Goal: Task Accomplishment & Management: Manage account settings

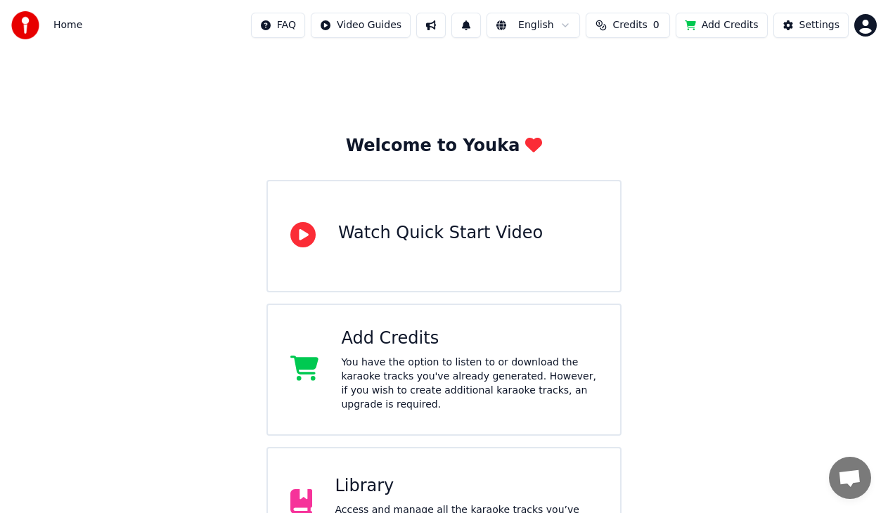
click at [420, 475] on div "Library" at bounding box center [466, 486] width 263 height 22
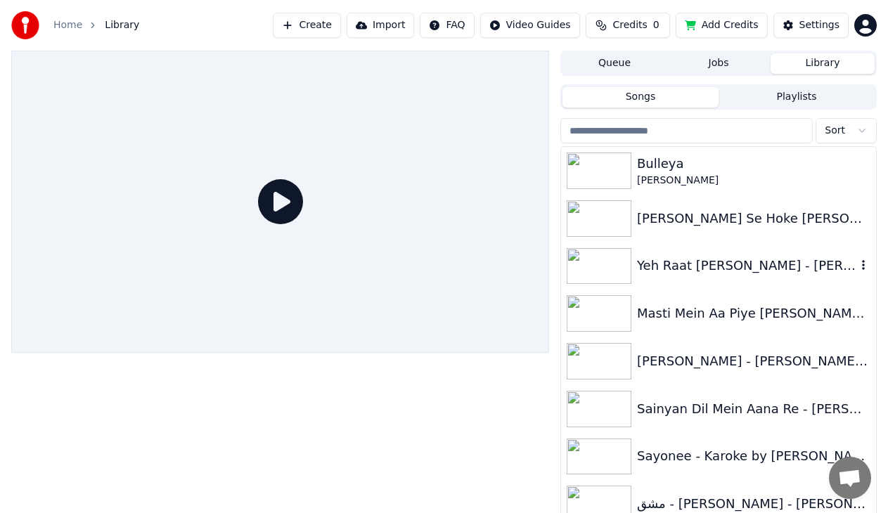
click at [680, 266] on div "Yeh Raat [PERSON_NAME] - [PERSON_NAME] by [PERSON_NAME]" at bounding box center [746, 266] width 219 height 20
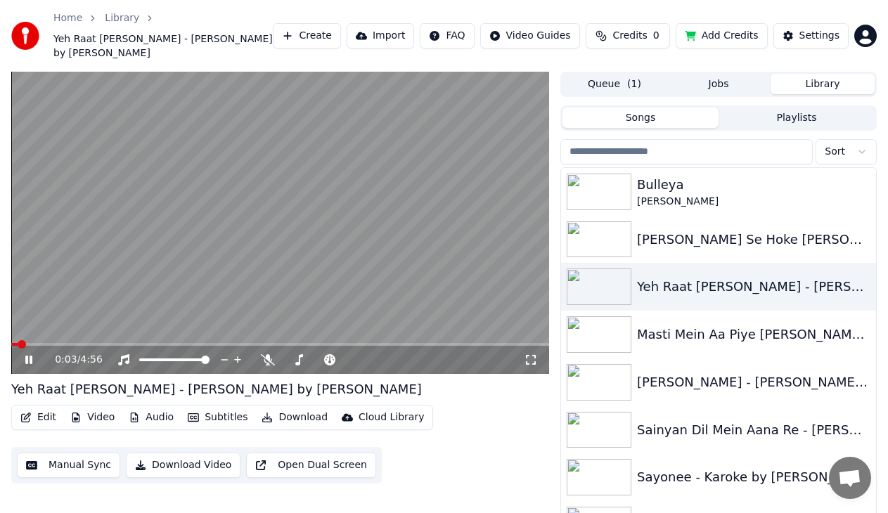
click at [31, 356] on icon at bounding box center [28, 360] width 7 height 8
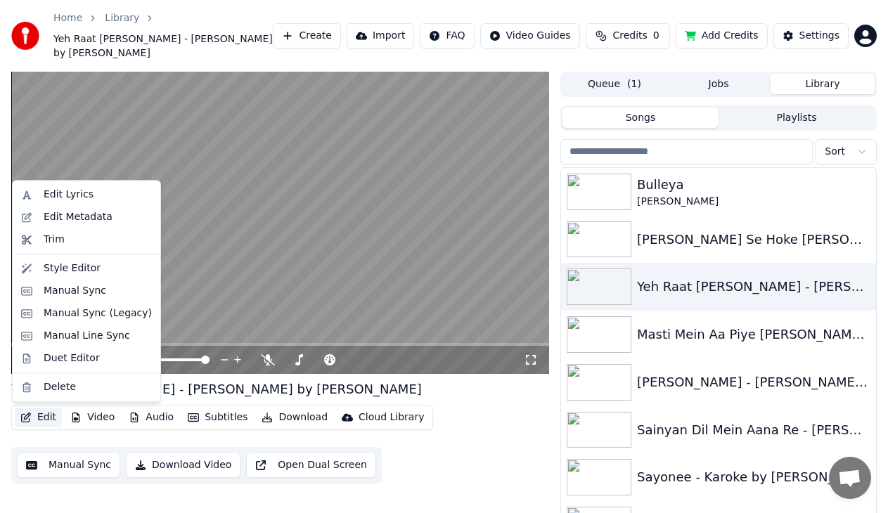
click at [40, 416] on button "Edit" at bounding box center [38, 418] width 47 height 20
click at [66, 219] on div "Edit Metadata" at bounding box center [78, 217] width 69 height 14
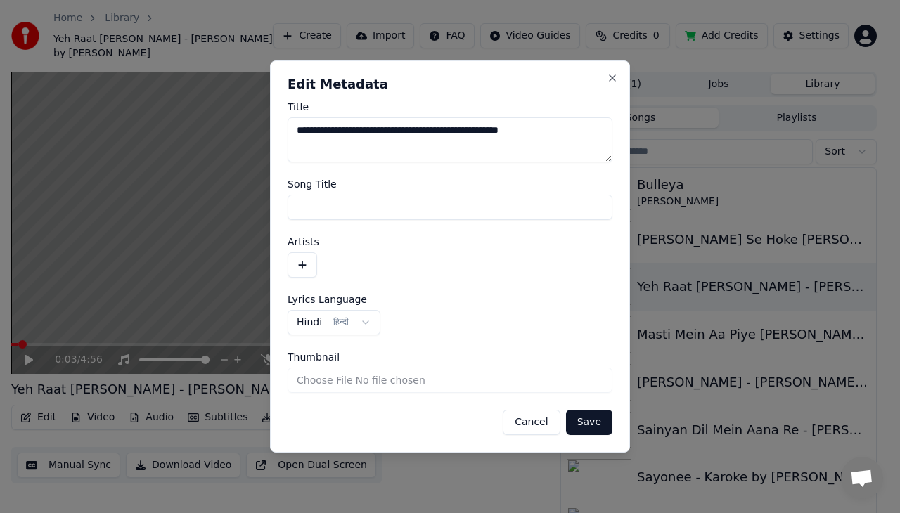
click at [534, 427] on button "Cancel" at bounding box center [531, 422] width 57 height 25
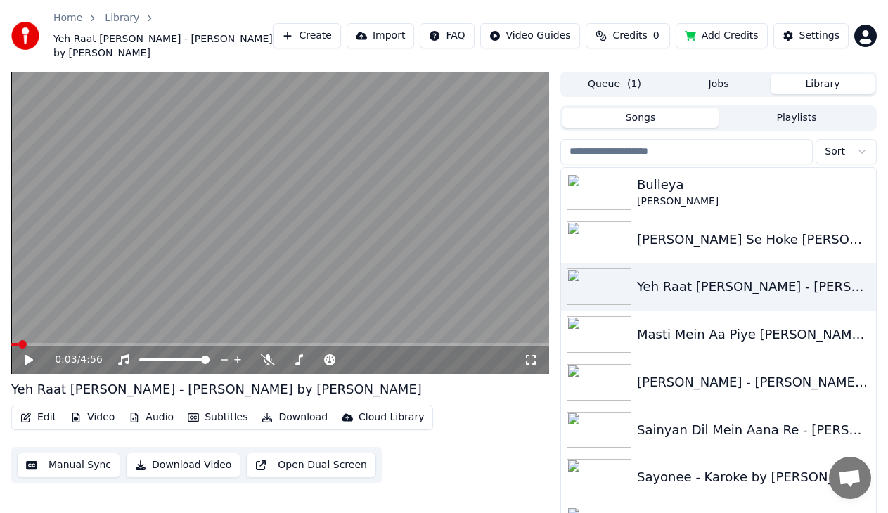
click at [39, 415] on button "Edit" at bounding box center [38, 418] width 47 height 20
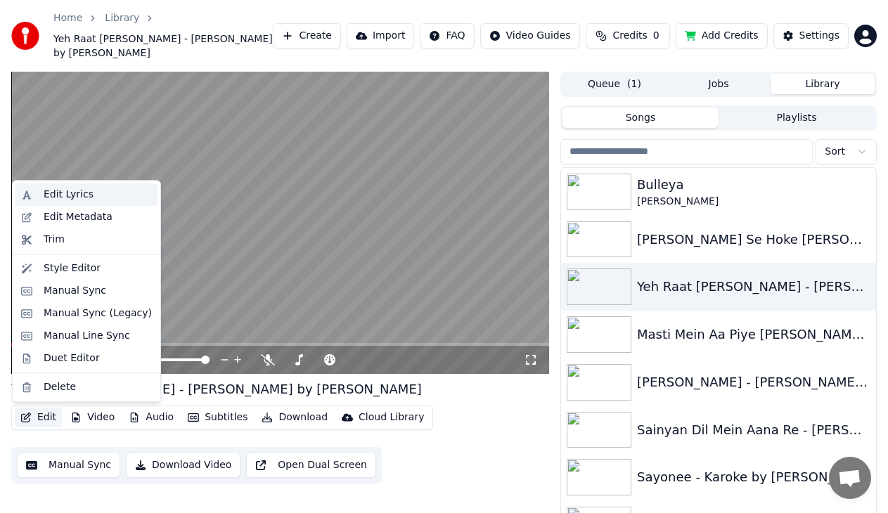
click at [77, 193] on div "Edit Lyrics" at bounding box center [69, 195] width 50 height 14
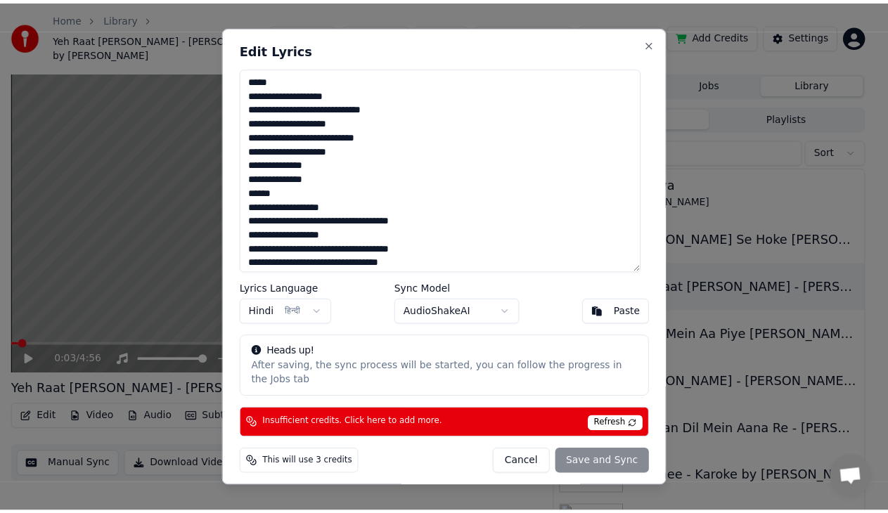
scroll to position [411, 0]
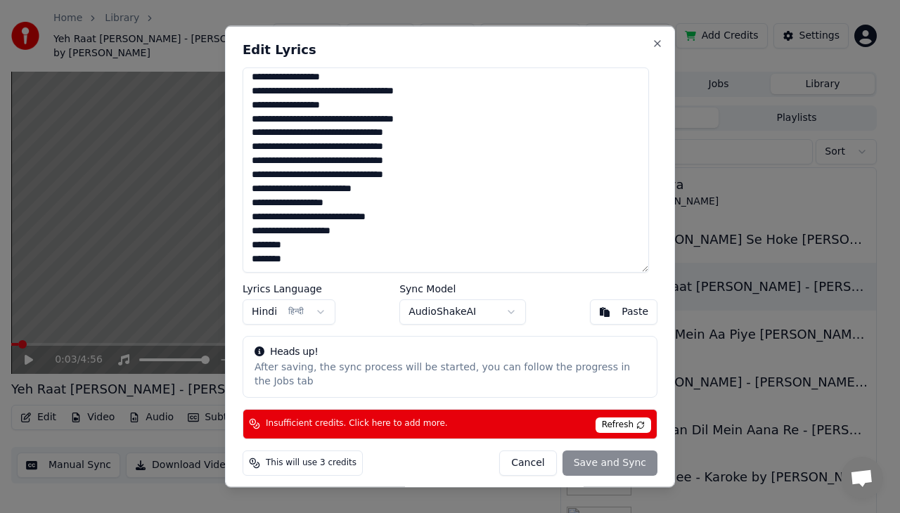
click at [527, 456] on button "Cancel" at bounding box center [527, 462] width 57 height 25
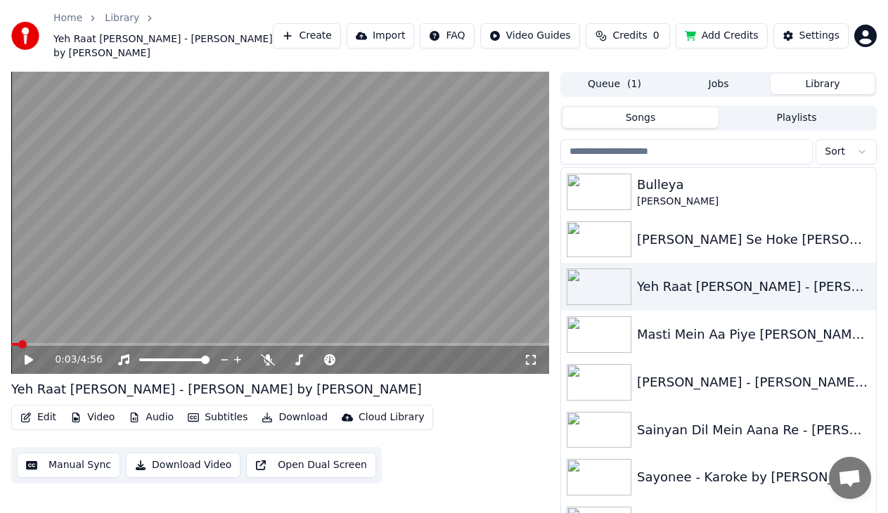
click at [94, 416] on button "Video" at bounding box center [93, 418] width 56 height 20
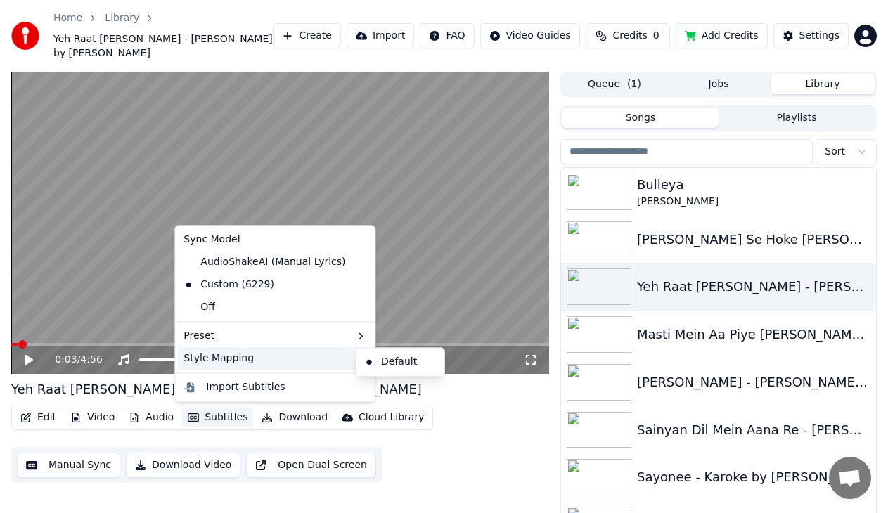
click at [337, 361] on div "Style Mapping" at bounding box center [275, 358] width 194 height 22
click at [356, 355] on icon at bounding box center [361, 358] width 11 height 11
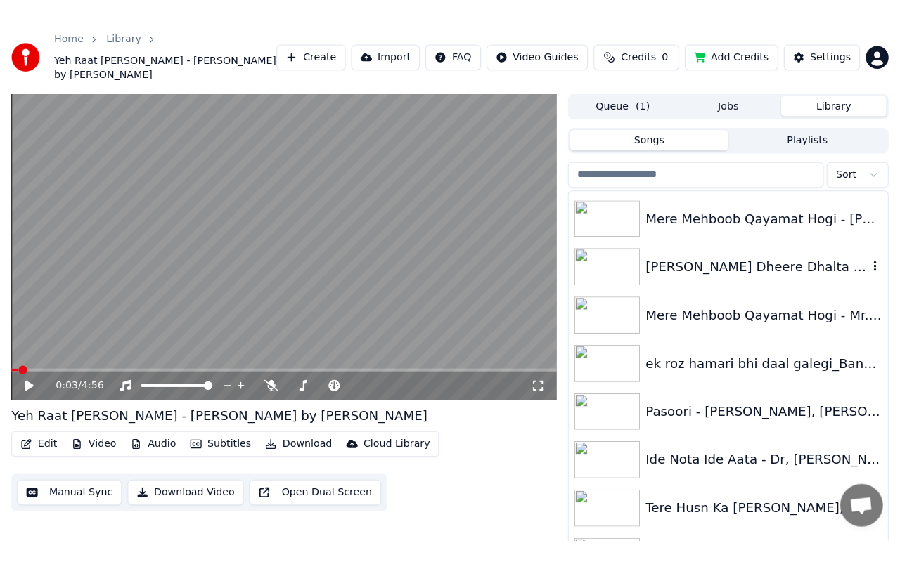
scroll to position [2531, 0]
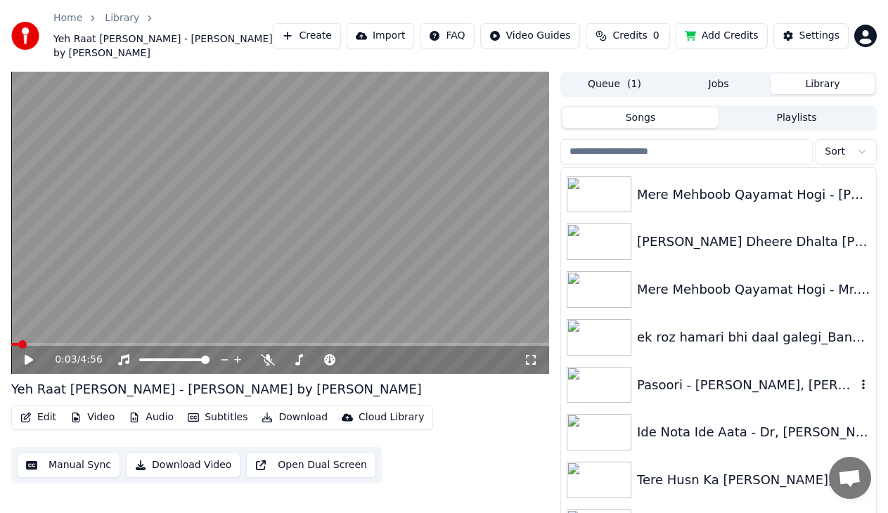
click at [688, 385] on div "Pasoori - [PERSON_NAME], [PERSON_NAME] by [PERSON_NAME]" at bounding box center [746, 385] width 219 height 20
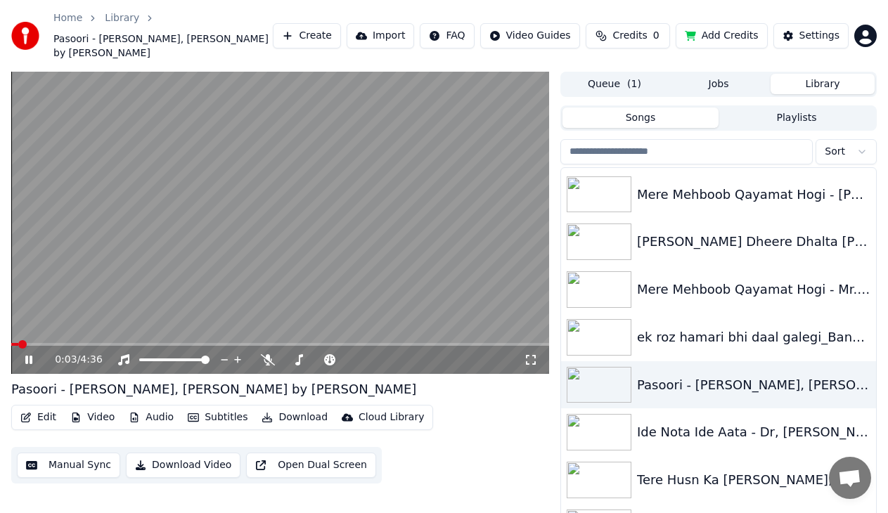
drag, startPoint x: 532, startPoint y: 357, endPoint x: 532, endPoint y: 373, distance: 15.5
click at [532, 356] on icon at bounding box center [531, 359] width 14 height 11
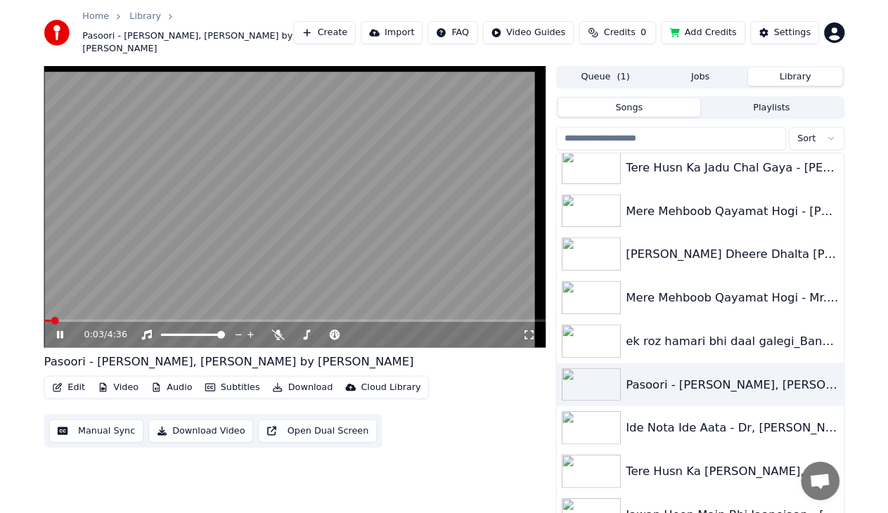
scroll to position [2494, 0]
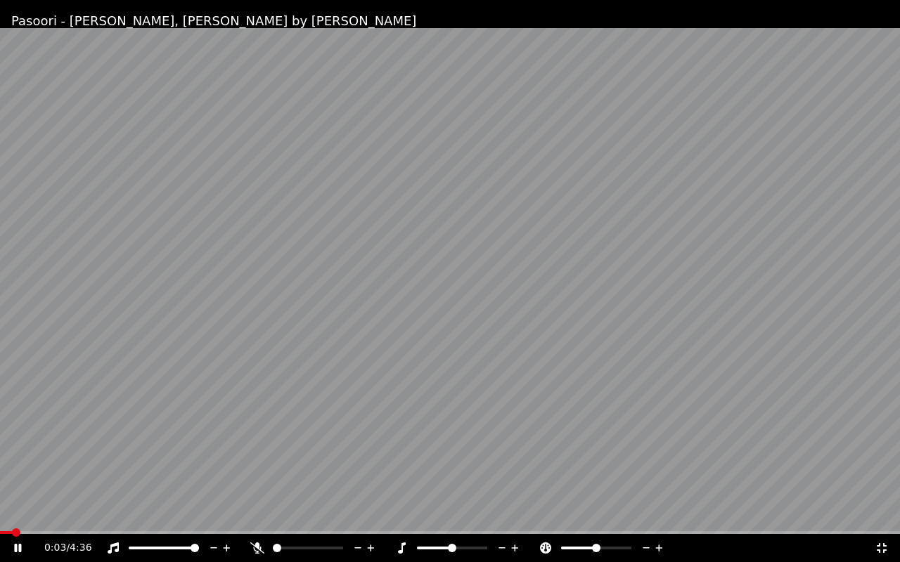
click at [884, 512] on icon at bounding box center [882, 548] width 14 height 11
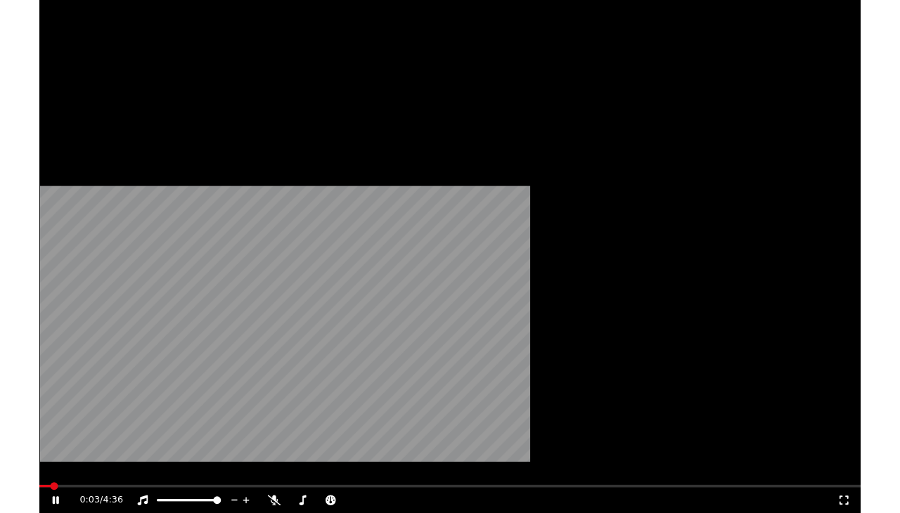
scroll to position [2531, 0]
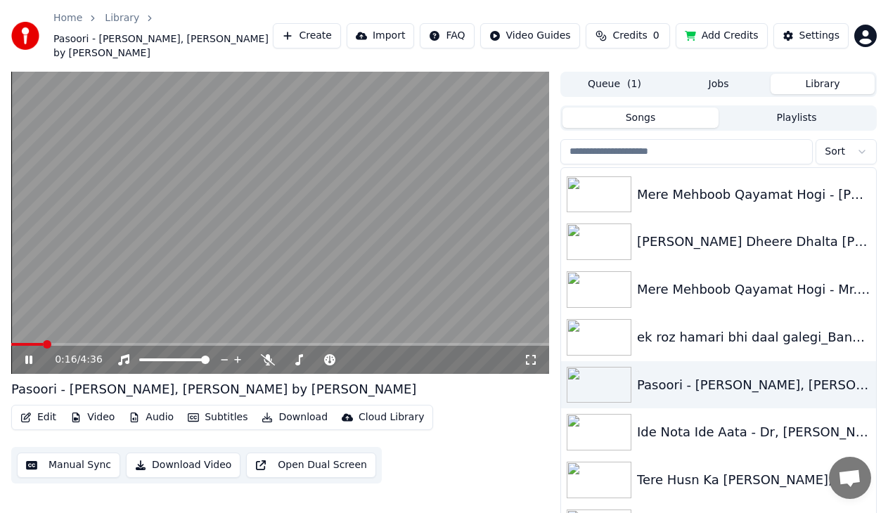
click at [32, 415] on button "Edit" at bounding box center [38, 418] width 47 height 20
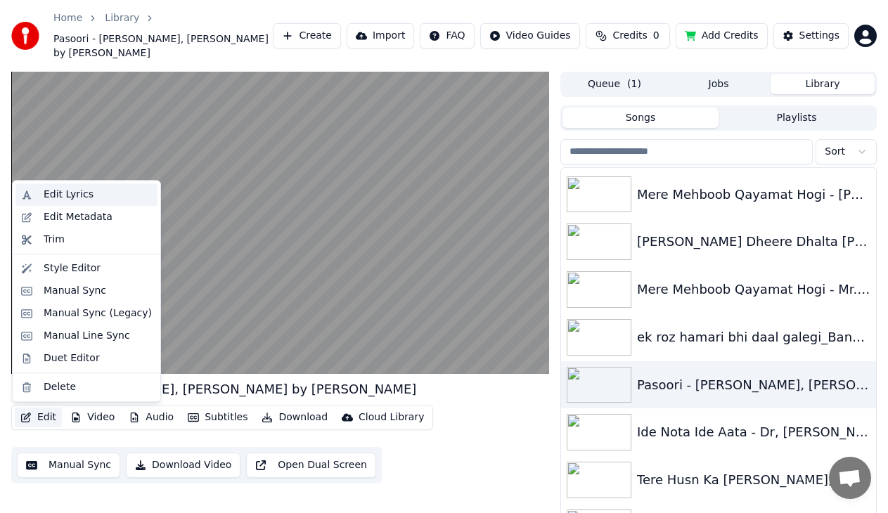
click at [66, 191] on div "Edit Lyrics" at bounding box center [69, 195] width 50 height 14
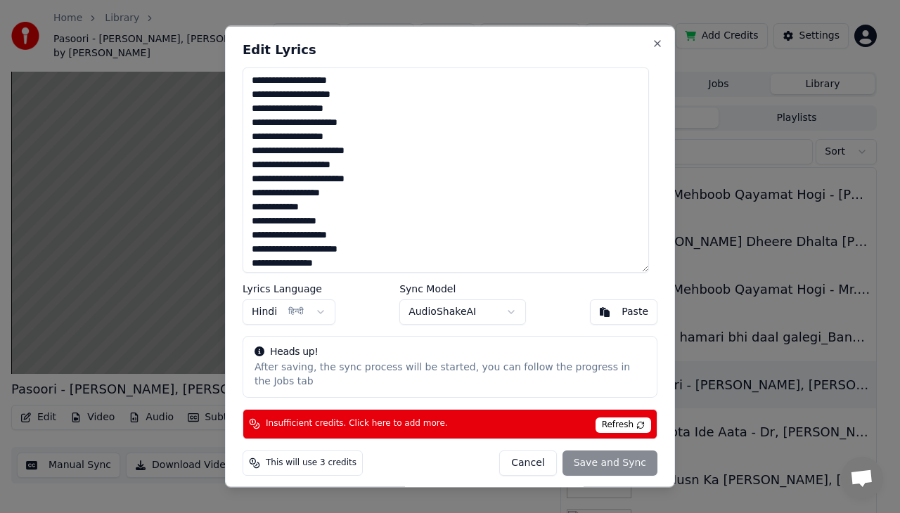
click at [410, 229] on textarea at bounding box center [446, 169] width 406 height 205
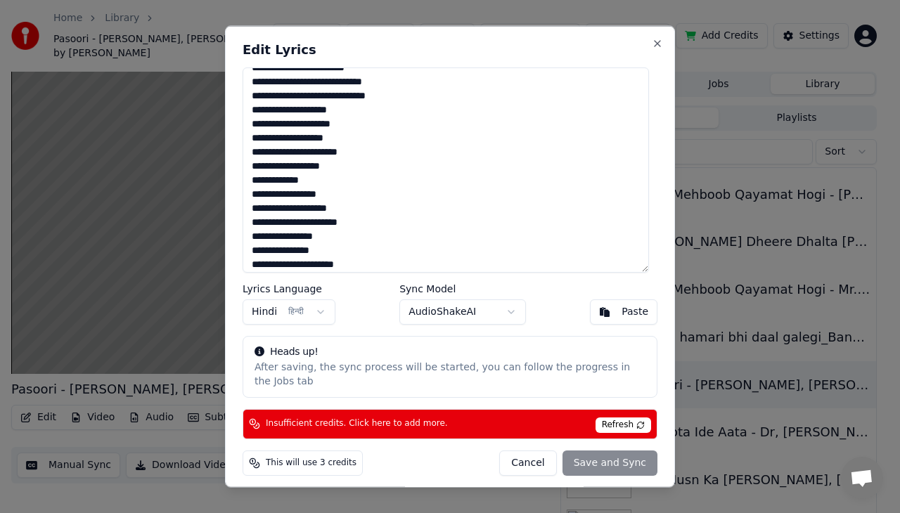
scroll to position [805, 0]
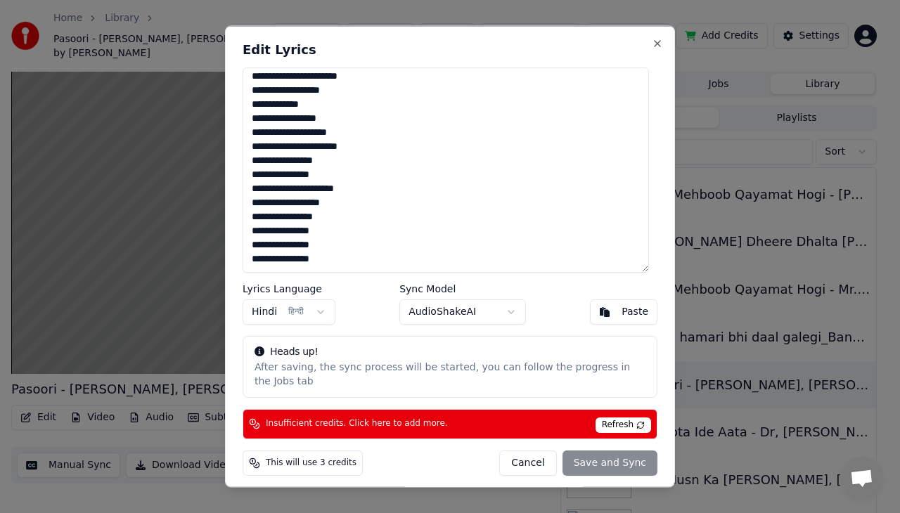
click at [633, 418] on span "Refresh" at bounding box center [623, 424] width 56 height 15
click at [651, 40] on div "Edit Lyrics Lyrics Language Hindi हिन्दी Sync Model AudioShakeAI Paste Heads up…" at bounding box center [450, 257] width 450 height 462
click at [657, 43] on button "Close" at bounding box center [657, 43] width 11 height 11
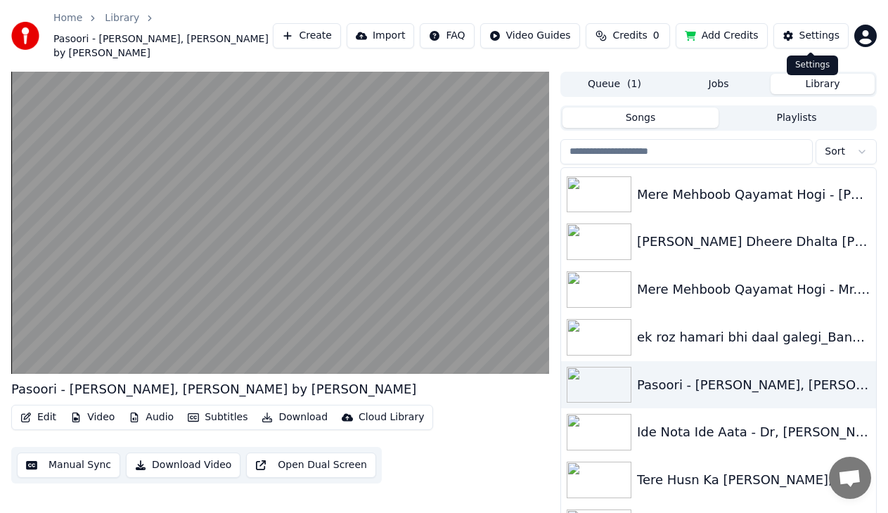
click at [828, 37] on div "Settings" at bounding box center [819, 36] width 40 height 14
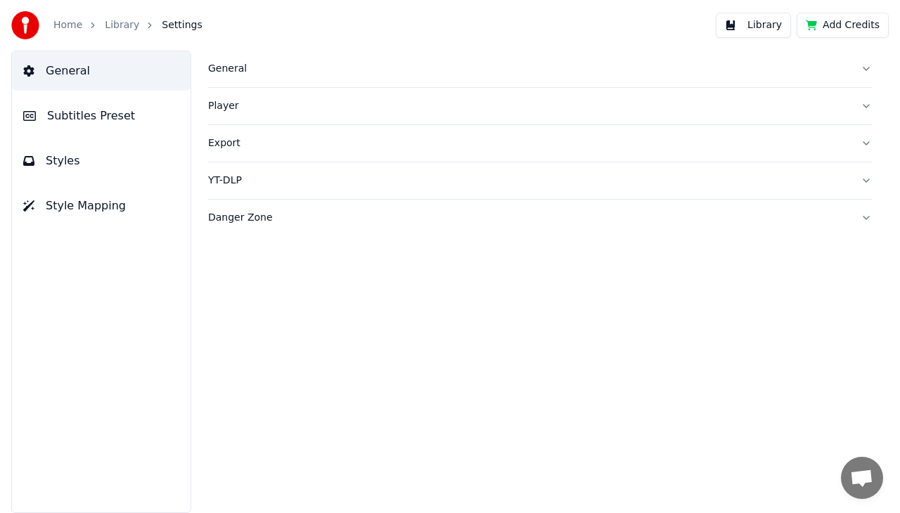
click at [67, 77] on span "General" at bounding box center [68, 71] width 44 height 17
click at [232, 71] on div "General" at bounding box center [528, 69] width 641 height 14
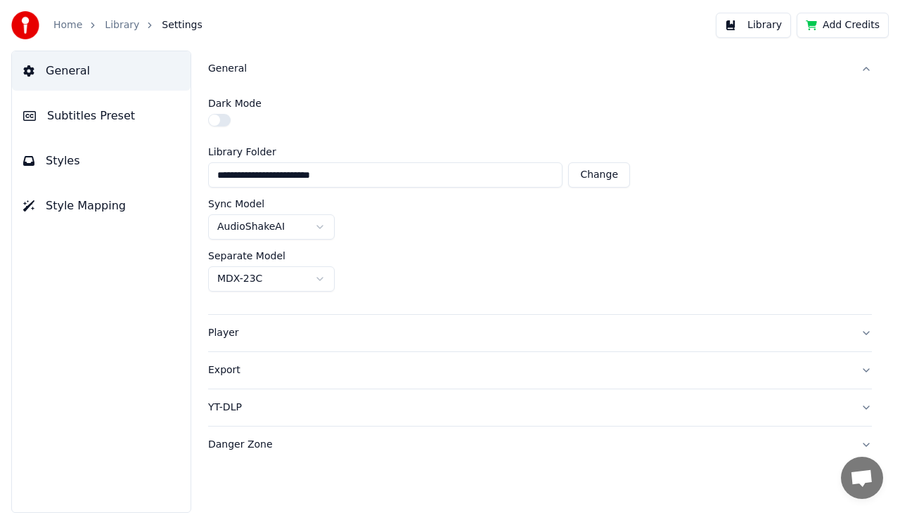
click at [235, 66] on div "General" at bounding box center [528, 69] width 641 height 14
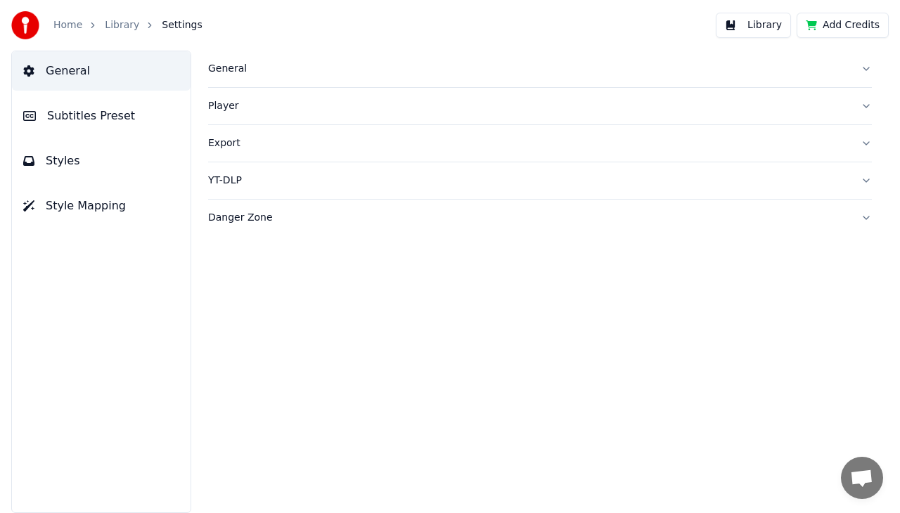
click at [227, 103] on div "Player" at bounding box center [528, 106] width 641 height 14
click at [233, 149] on div "Export" at bounding box center [528, 143] width 641 height 14
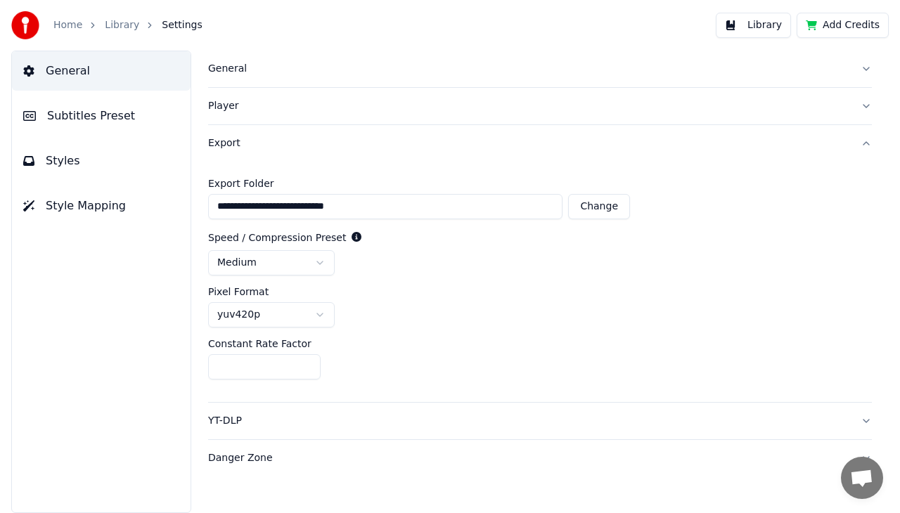
click at [231, 181] on label "Export Folder" at bounding box center [419, 184] width 422 height 10
click at [297, 167] on div "**********" at bounding box center [540, 282] width 664 height 240
click at [180, 188] on div "**********" at bounding box center [540, 282] width 720 height 463
click at [75, 65] on span "General" at bounding box center [68, 71] width 44 height 17
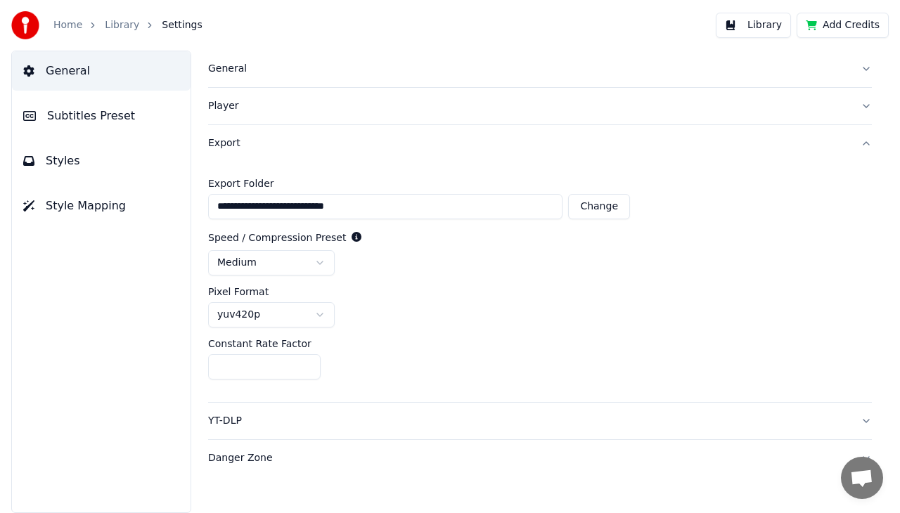
click at [75, 65] on span "General" at bounding box center [68, 71] width 44 height 17
click at [89, 101] on button "Subtitles Preset" at bounding box center [101, 115] width 179 height 39
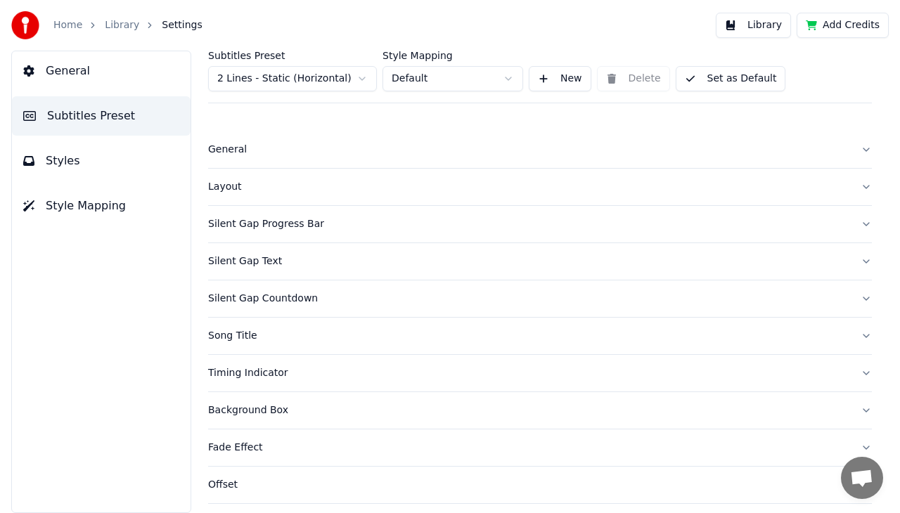
click at [79, 65] on span "General" at bounding box center [68, 71] width 44 height 17
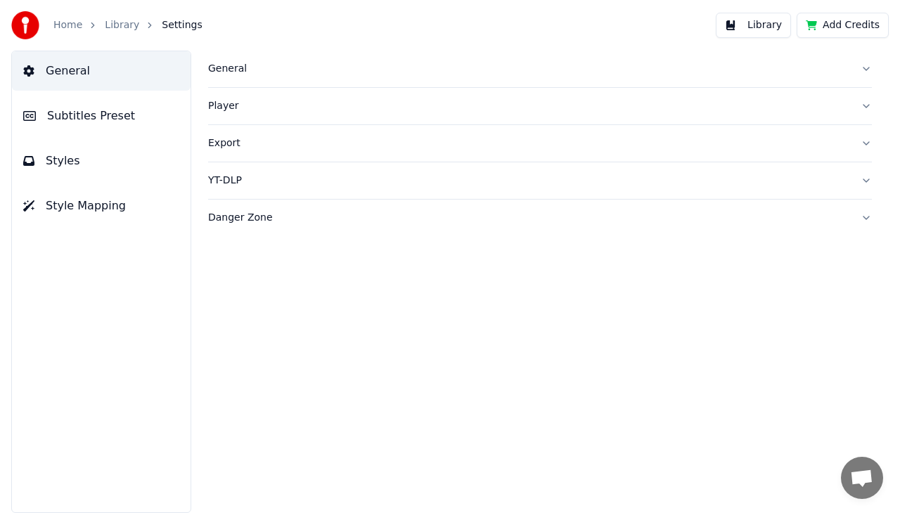
click at [224, 186] on div "YT-DLP" at bounding box center [528, 181] width 641 height 14
click at [72, 168] on span "Styles" at bounding box center [63, 161] width 34 height 17
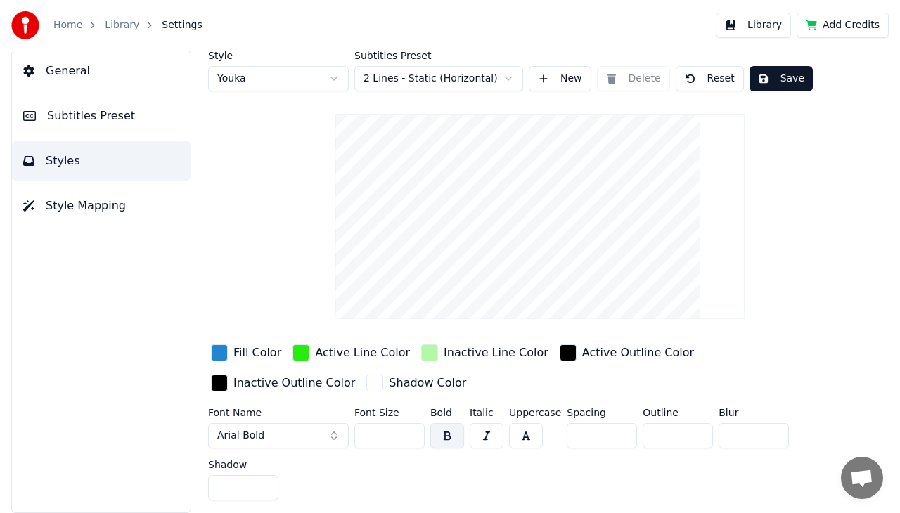
click at [83, 208] on span "Style Mapping" at bounding box center [86, 206] width 80 height 17
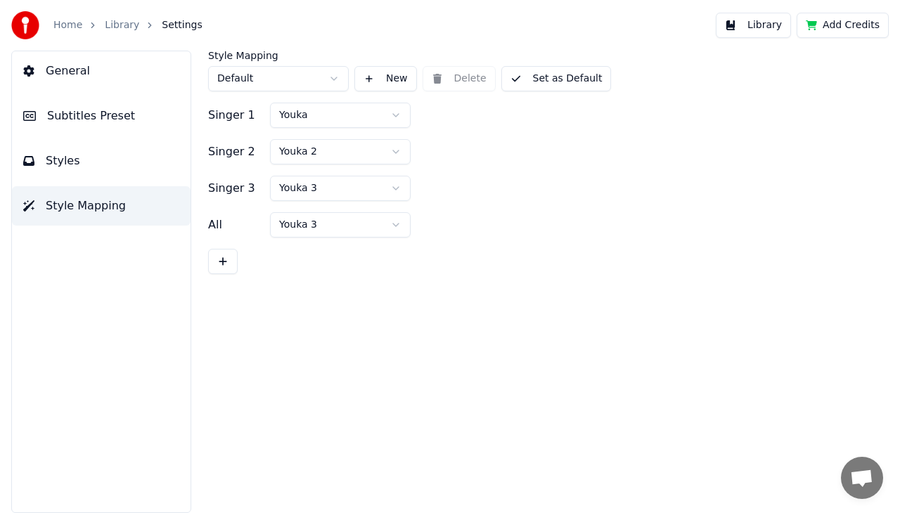
click at [541, 79] on button "Set as Default" at bounding box center [556, 78] width 110 height 25
click at [541, 79] on button "Done" at bounding box center [534, 78] width 67 height 25
click at [526, 78] on button "Done" at bounding box center [534, 78] width 67 height 25
click at [552, 79] on button "Set as Default" at bounding box center [556, 78] width 110 height 25
click at [72, 153] on span "Styles" at bounding box center [63, 161] width 34 height 17
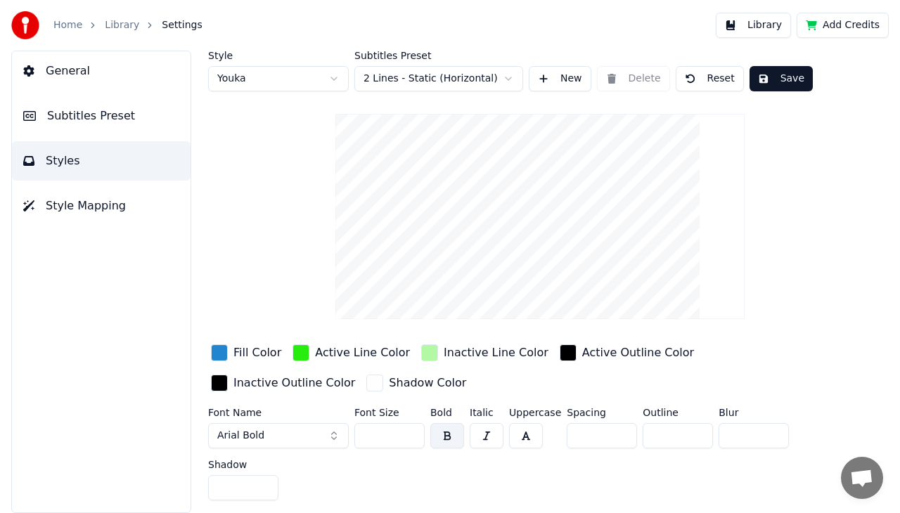
click at [65, 117] on span "Subtitles Preset" at bounding box center [91, 116] width 88 height 17
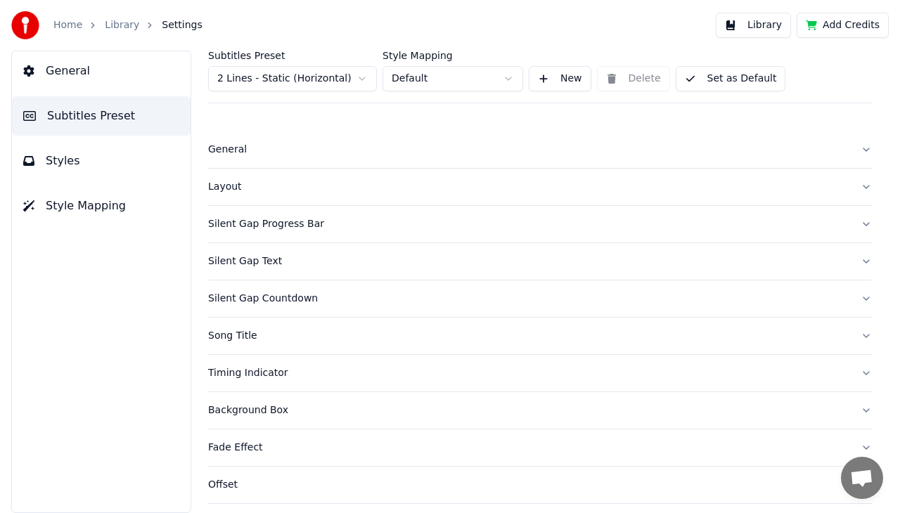
click at [237, 151] on div "General" at bounding box center [528, 150] width 641 height 14
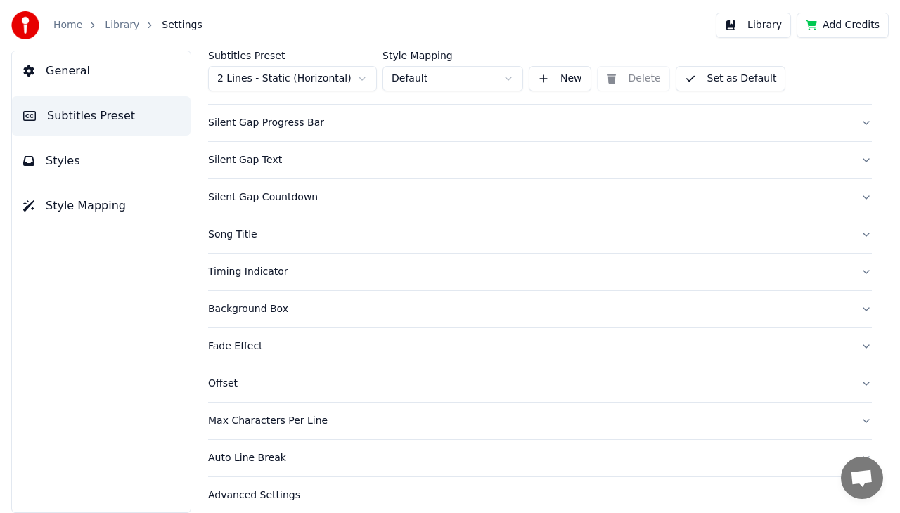
scroll to position [223, 0]
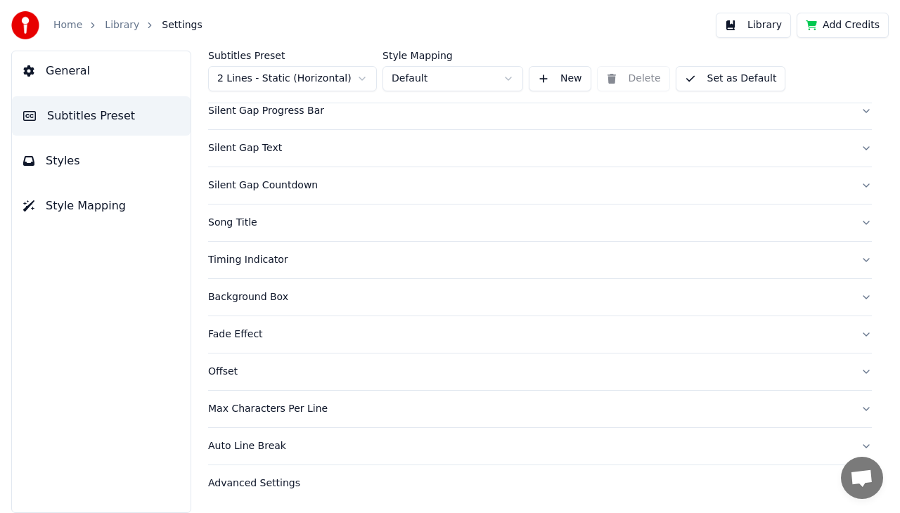
click at [230, 228] on div "Song Title" at bounding box center [528, 223] width 641 height 14
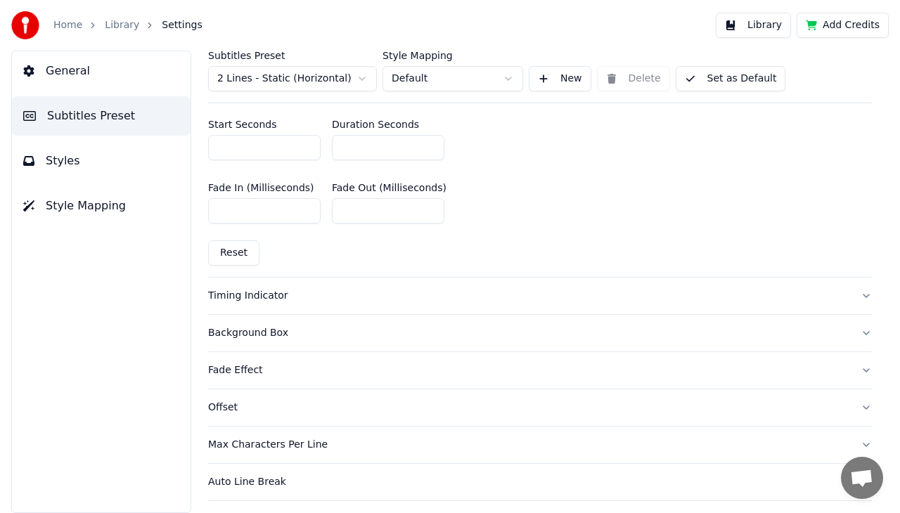
scroll to position [889, 0]
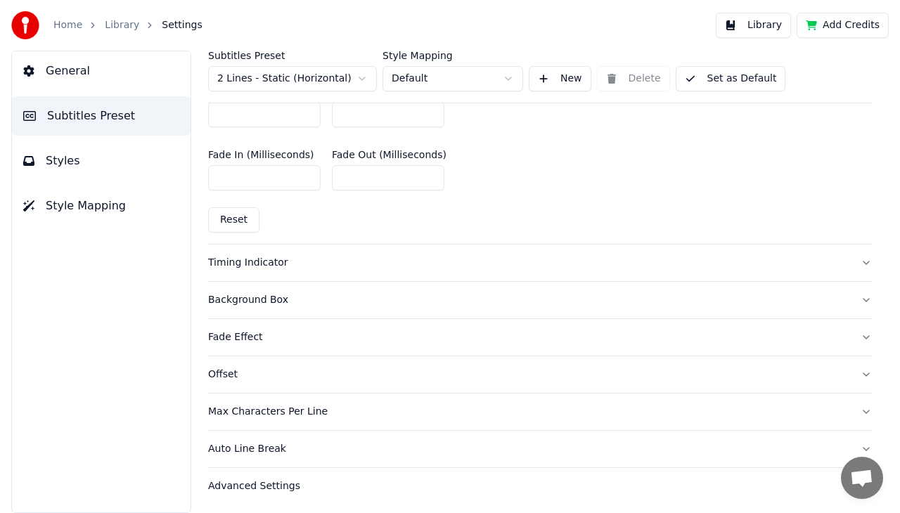
click at [257, 296] on div "Background Box" at bounding box center [528, 300] width 641 height 14
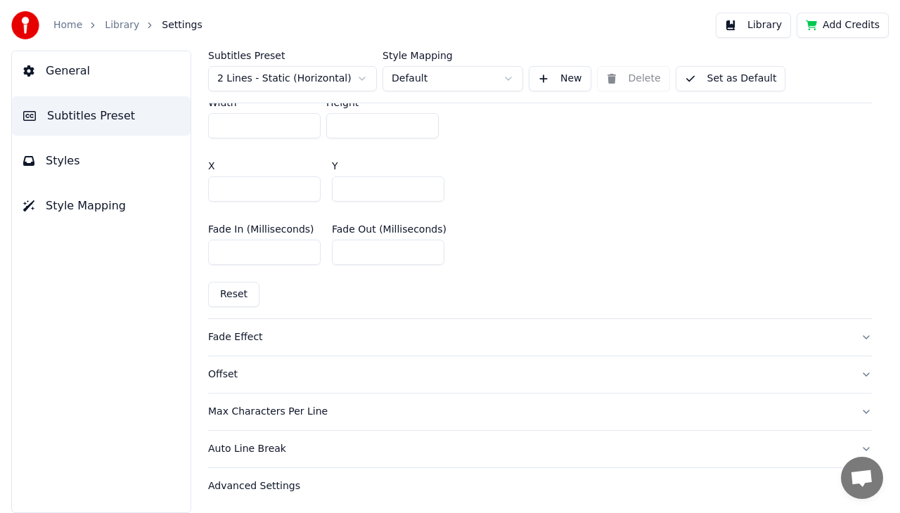
scroll to position [874, 0]
click at [277, 486] on div "Advanced Settings" at bounding box center [528, 486] width 641 height 14
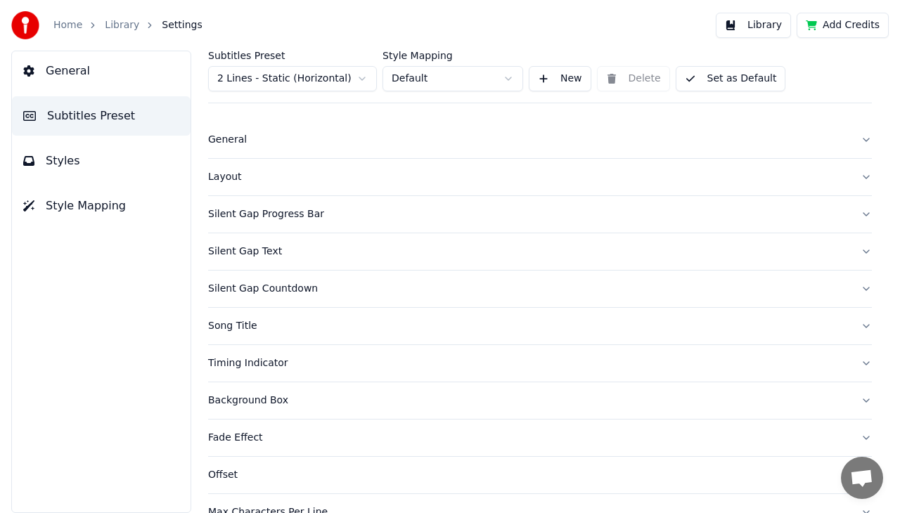
scroll to position [0, 0]
